Goal: Information Seeking & Learning: Find specific fact

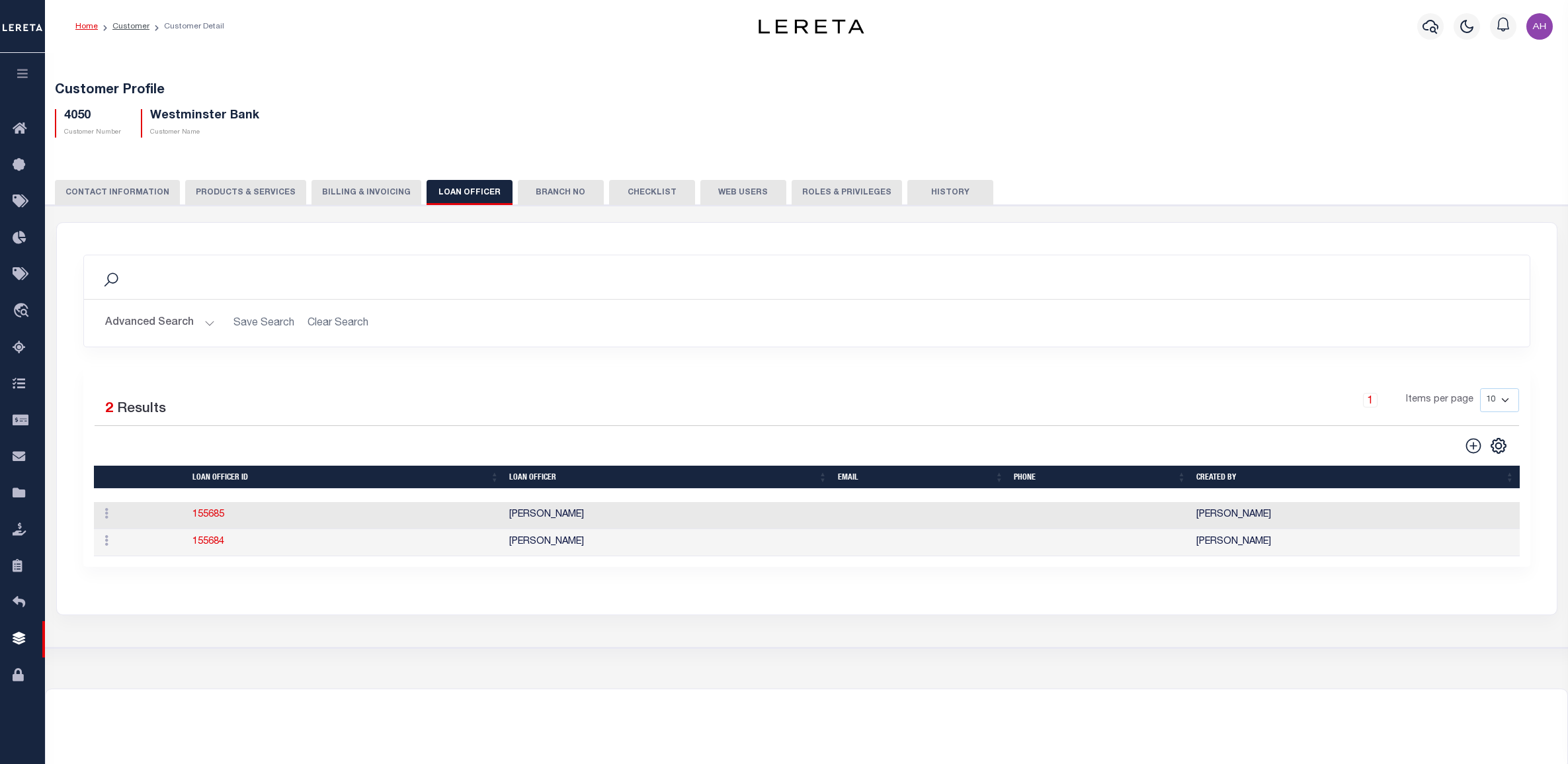
click at [28, 78] on icon "button" at bounding box center [23, 73] width 15 height 12
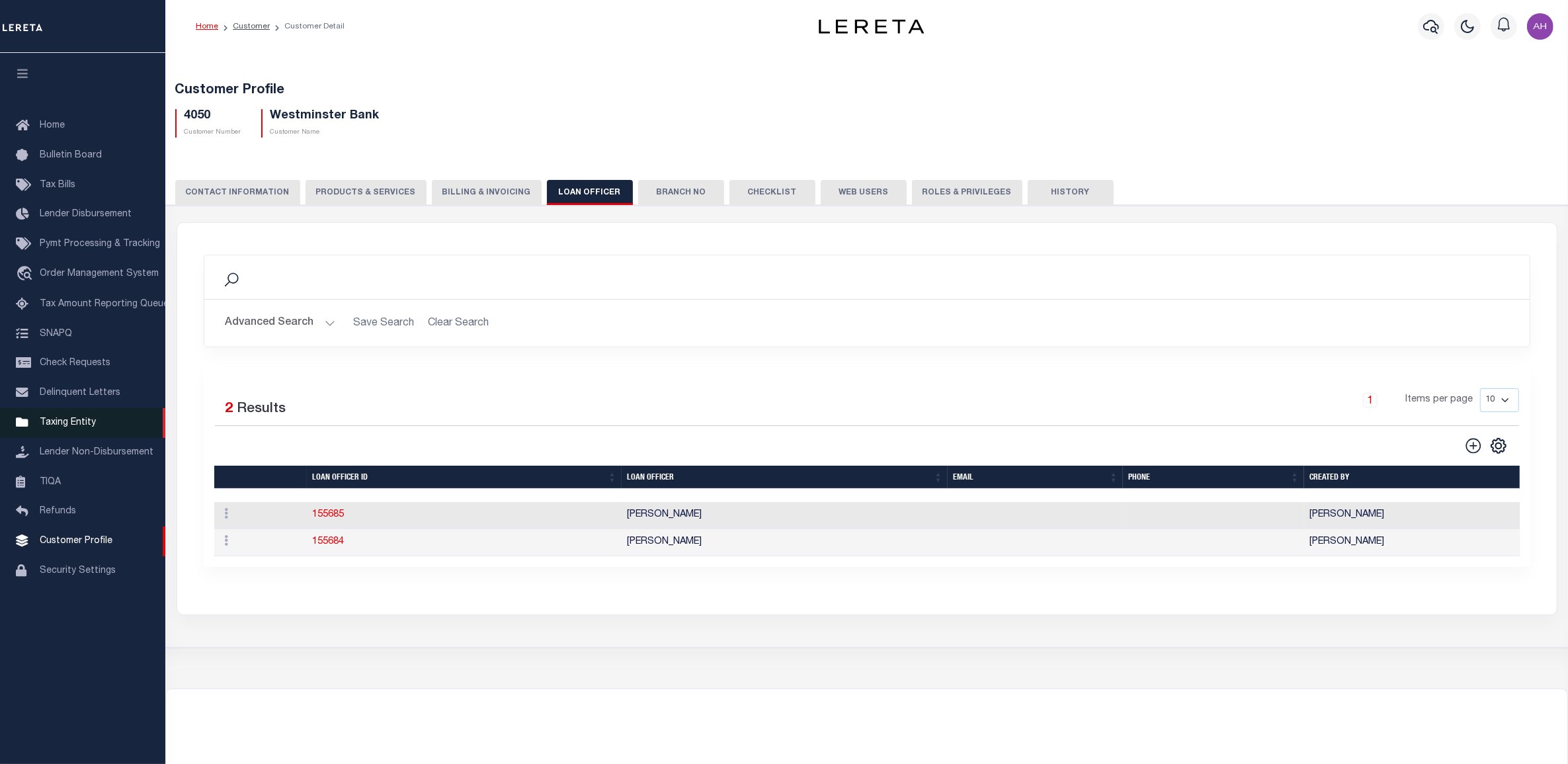
click at [55, 427] on span "Taxing Entity" at bounding box center [67, 423] width 56 height 9
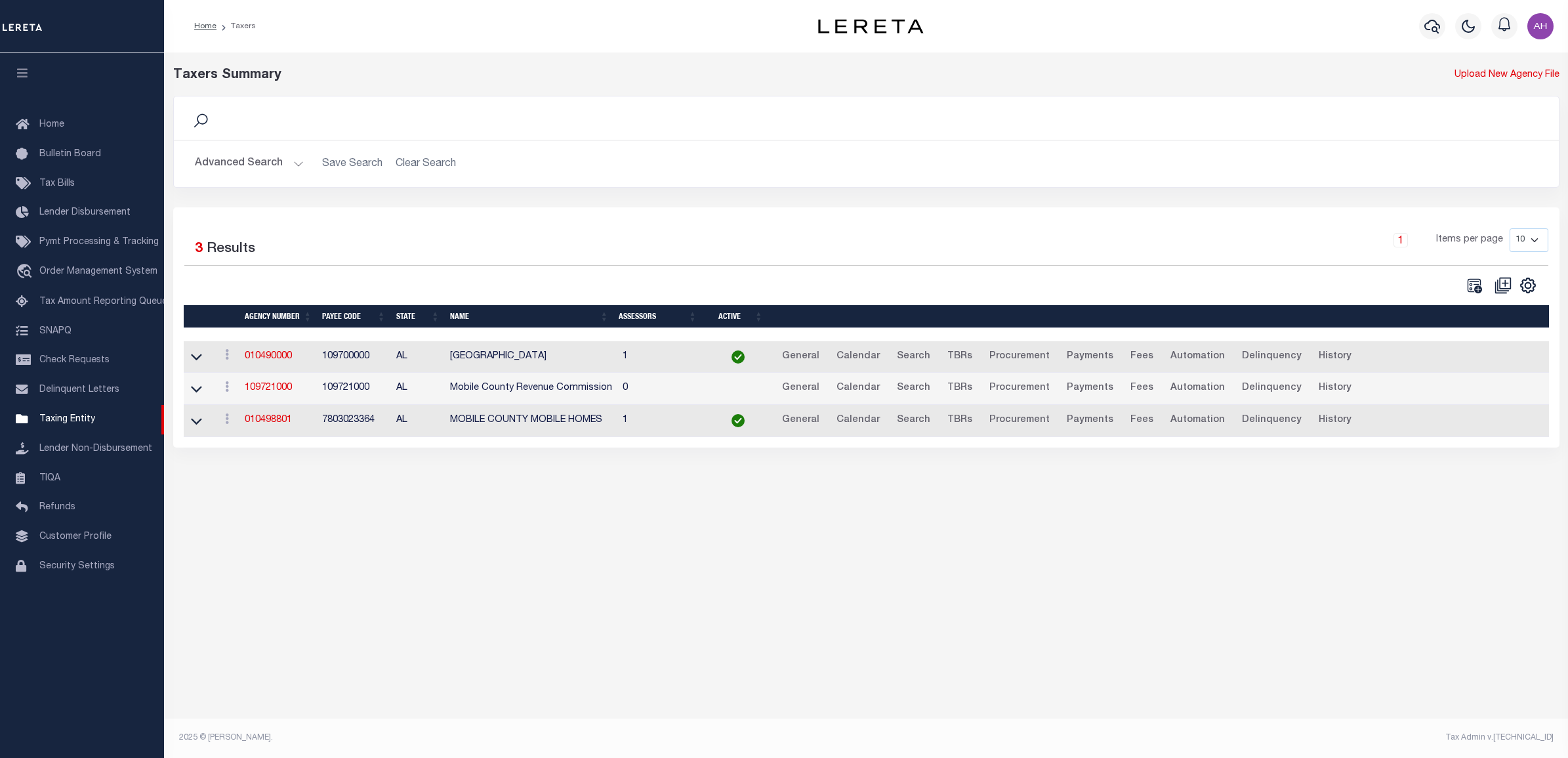
drag, startPoint x: 265, startPoint y: 160, endPoint x: 290, endPoint y: 174, distance: 28.7
click at [265, 160] on button "Advanced Search" at bounding box center [249, 163] width 109 height 25
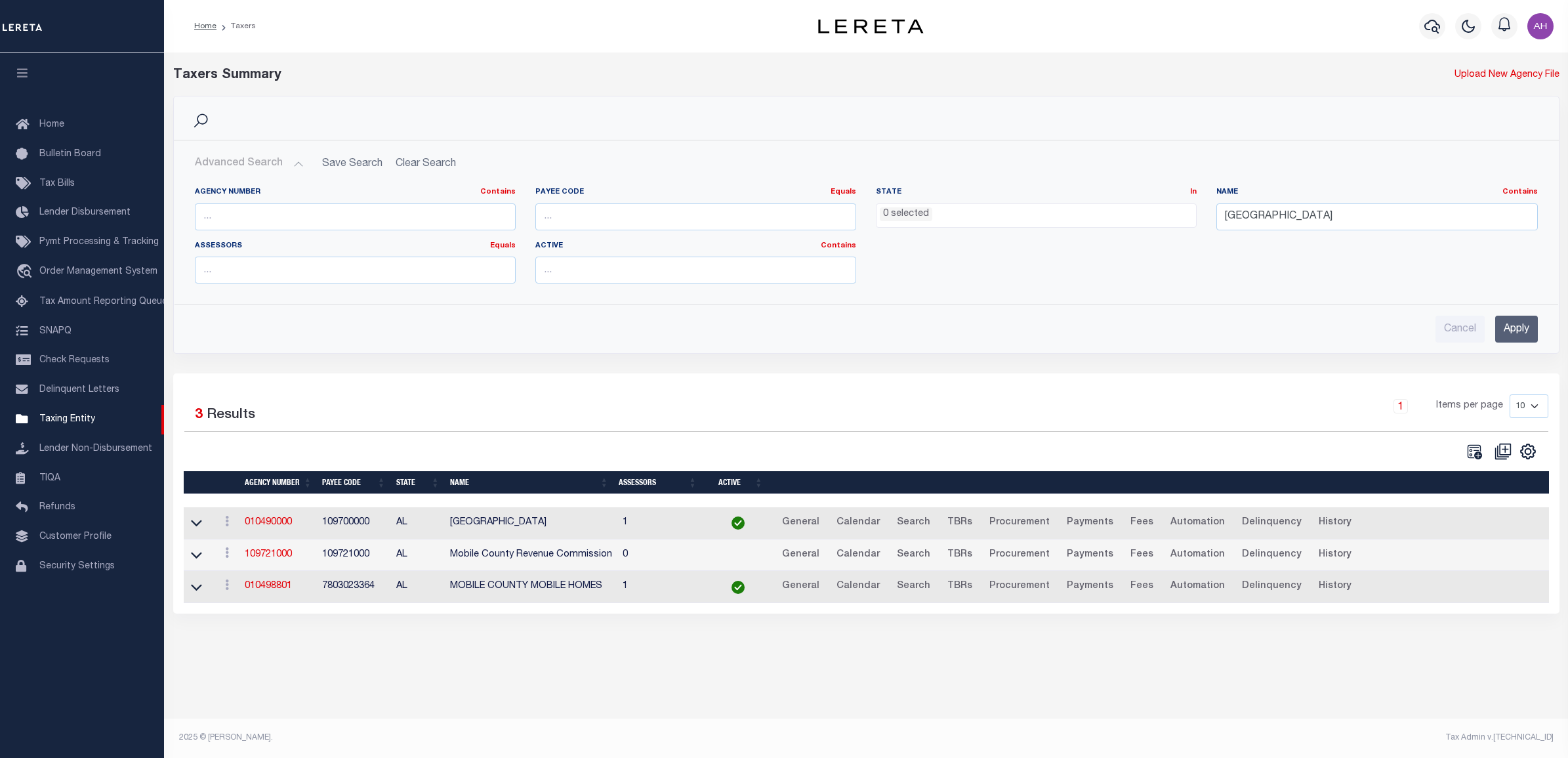
click at [1172, 218] on ul "0 selected" at bounding box center [1036, 213] width 320 height 18
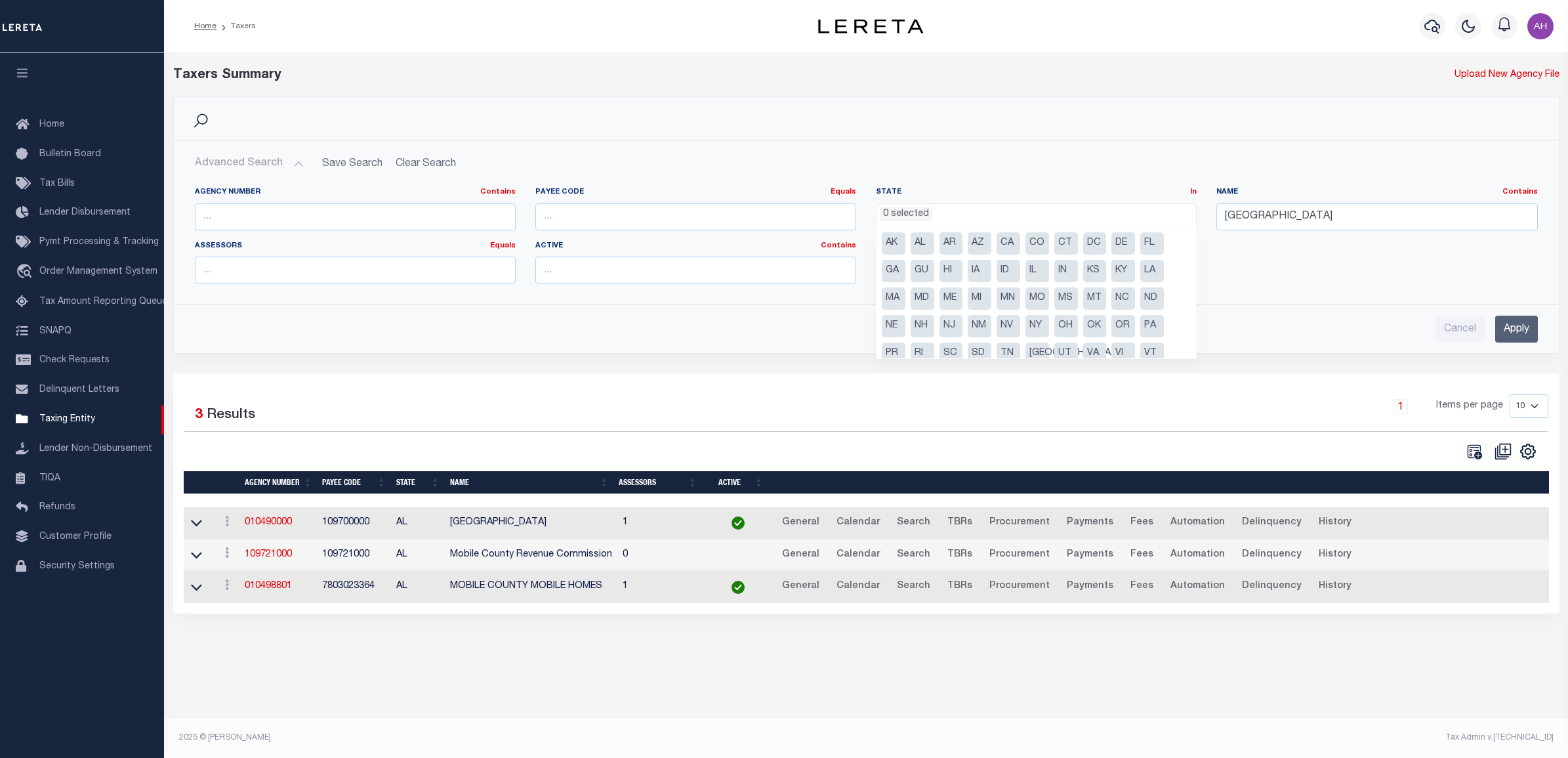
click at [919, 247] on li "AL" at bounding box center [922, 244] width 23 height 23
select select "AL"
click at [1368, 218] on input "Mobile County" at bounding box center [1377, 217] width 321 height 27
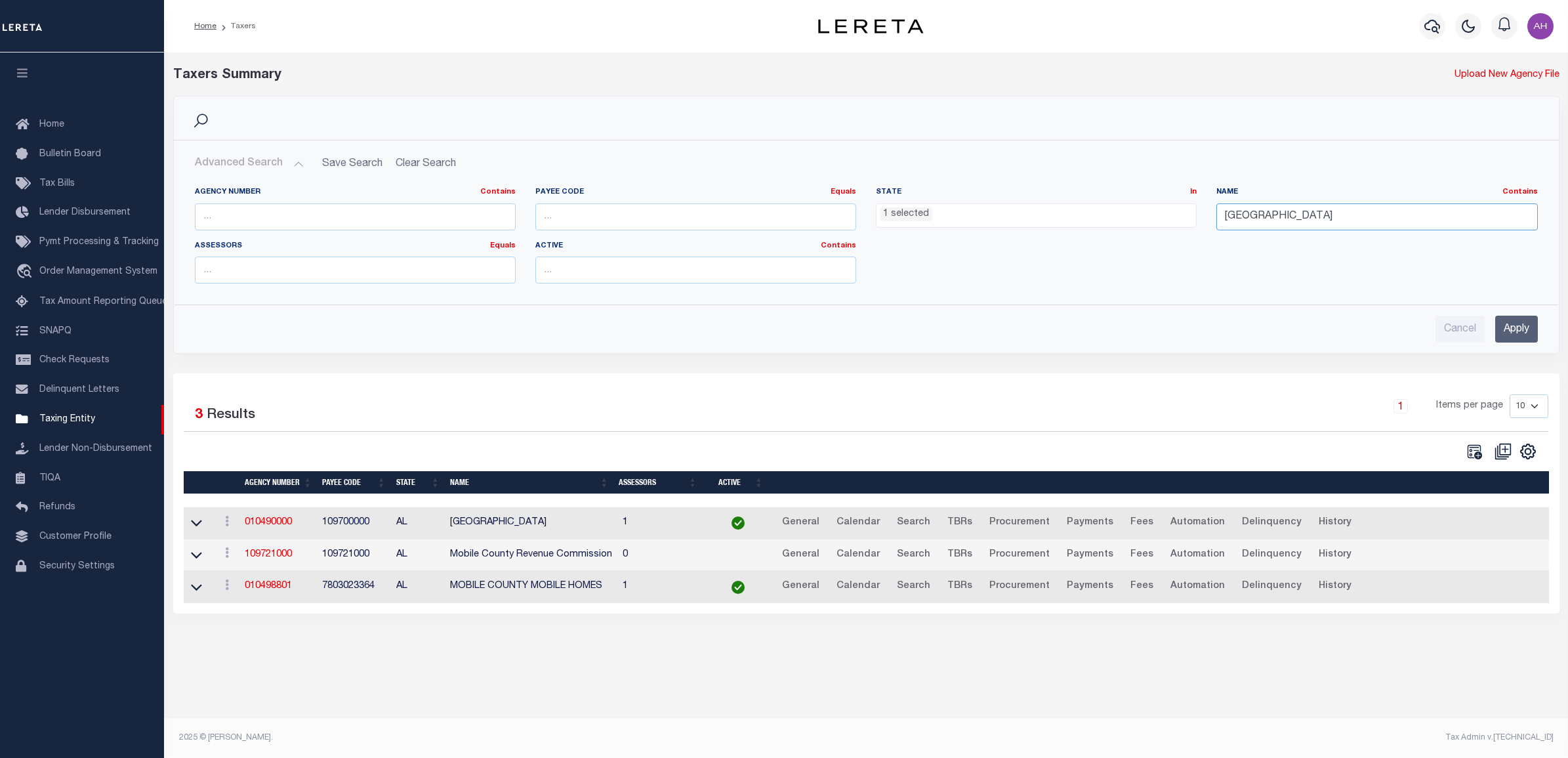
click at [1368, 218] on input "Mobile County" at bounding box center [1377, 217] width 321 height 27
paste input "Jefferson"
type input "Jefferson"
click at [1526, 338] on input "Apply" at bounding box center [1515, 328] width 42 height 27
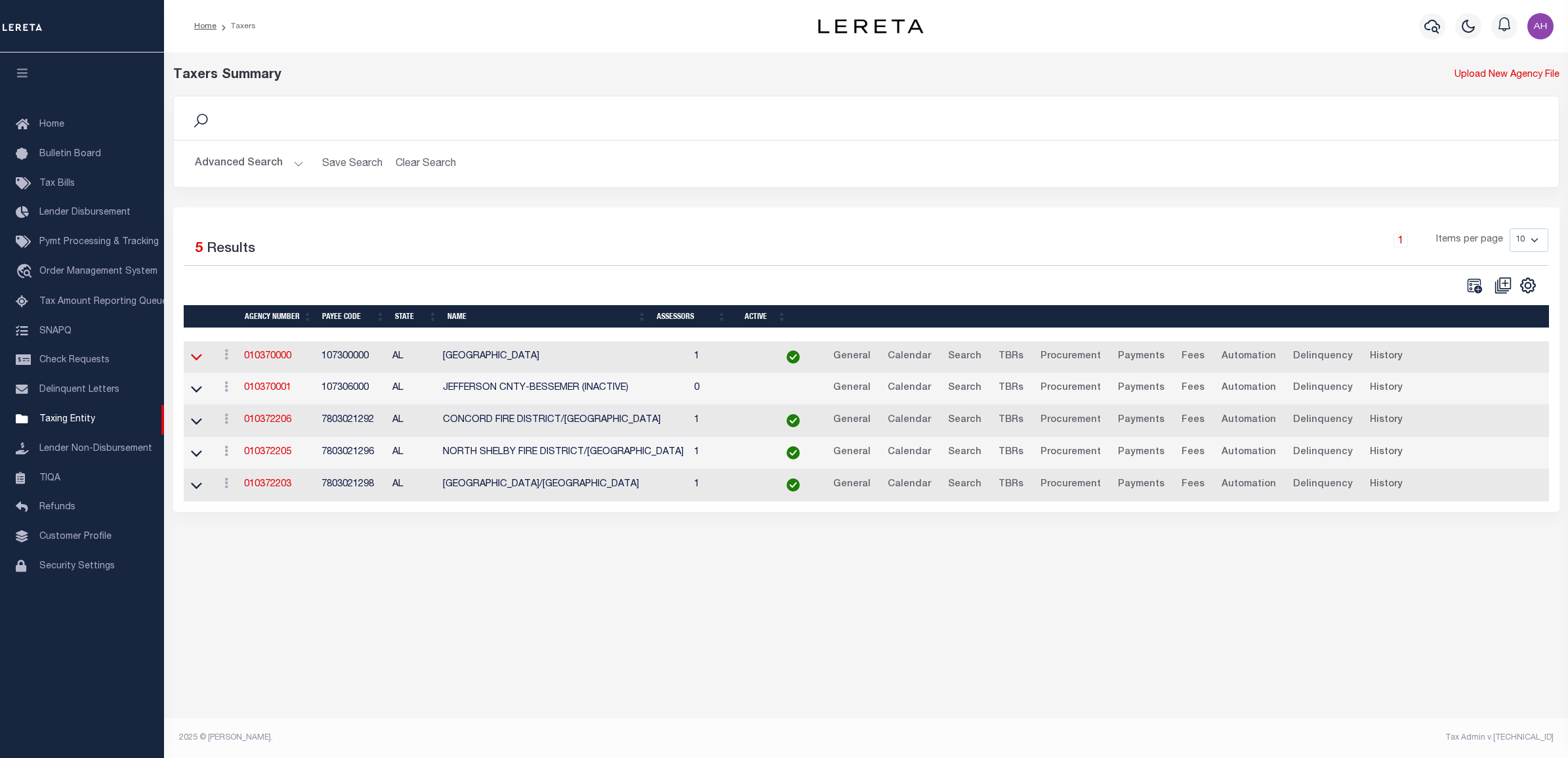
click at [193, 361] on icon at bounding box center [197, 357] width 11 height 7
